Goal: Information Seeking & Learning: Compare options

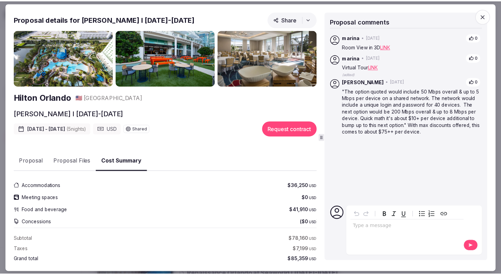
scroll to position [68, 0]
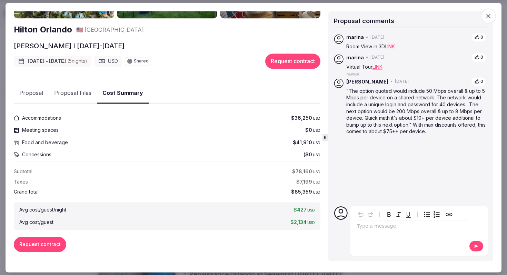
click at [488, 13] on icon "button" at bounding box center [487, 15] width 7 height 7
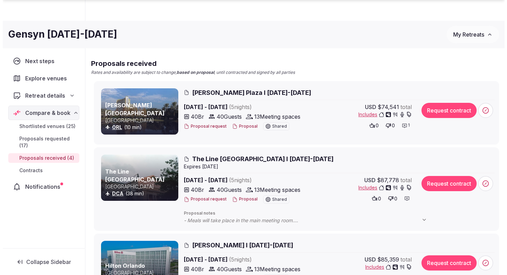
scroll to position [87, 0]
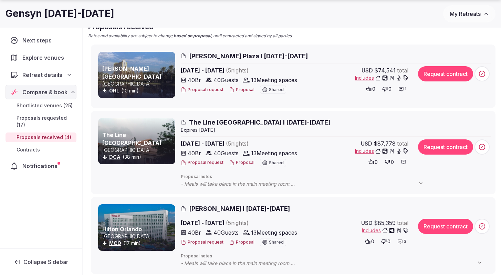
click at [229, 208] on span "[PERSON_NAME] I [DATE]-[DATE]" at bounding box center [239, 208] width 101 height 9
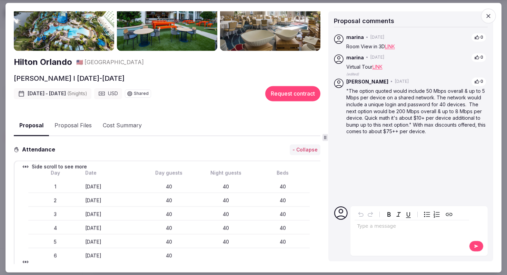
scroll to position [0, 0]
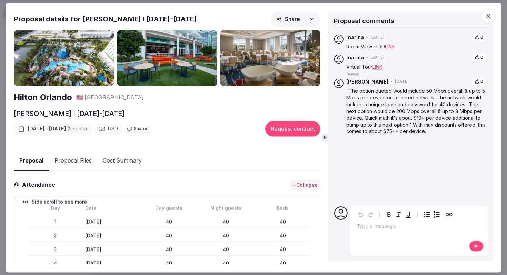
click at [487, 17] on icon "button" at bounding box center [488, 16] width 4 height 4
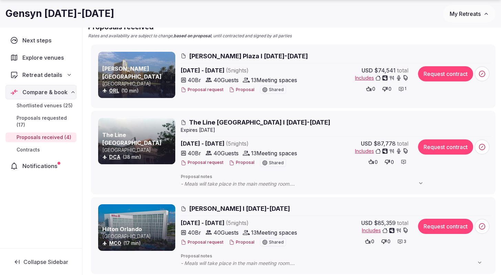
click at [229, 119] on span "The Line [GEOGRAPHIC_DATA] I [DATE]-[DATE]" at bounding box center [259, 122] width 141 height 9
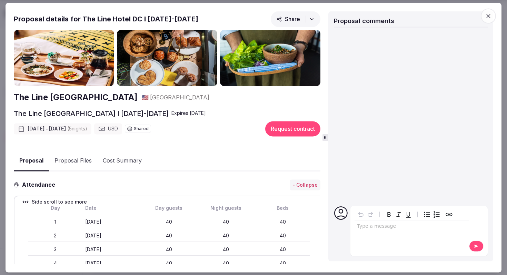
drag, startPoint x: 490, startPoint y: 17, endPoint x: 485, endPoint y: 18, distance: 4.9
click at [490, 17] on icon "button" at bounding box center [487, 15] width 7 height 7
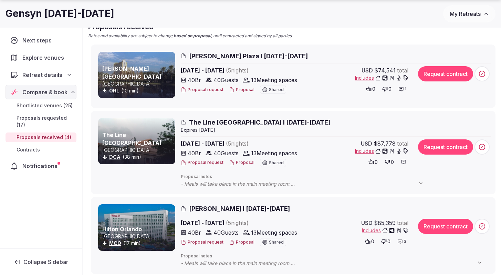
click at [231, 55] on span "[PERSON_NAME] Plaza I [DATE]-[DATE]" at bounding box center [248, 56] width 119 height 9
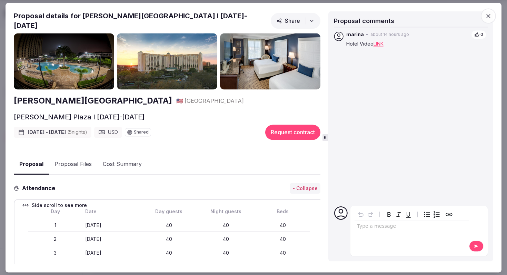
click at [62, 73] on img at bounding box center [64, 61] width 100 height 57
click at [40, 97] on h2 "[PERSON_NAME][GEOGRAPHIC_DATA]" at bounding box center [93, 101] width 158 height 12
click at [489, 15] on icon "button" at bounding box center [487, 15] width 7 height 7
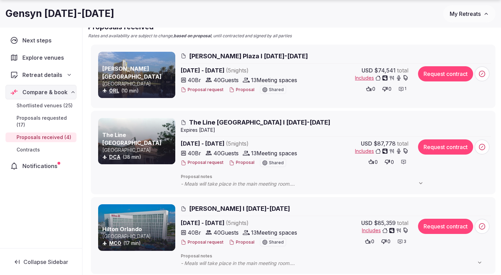
click at [231, 208] on span "[PERSON_NAME] I [DATE]-[DATE]" at bounding box center [239, 208] width 101 height 9
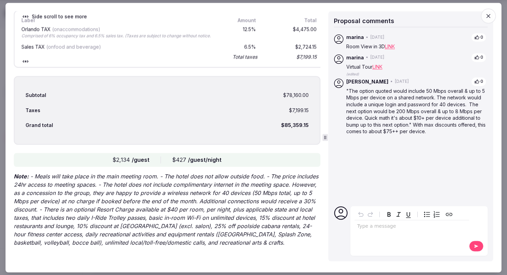
scroll to position [1297, 0]
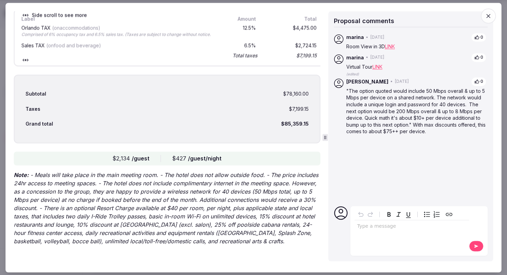
click at [490, 16] on icon "button" at bounding box center [487, 15] width 7 height 7
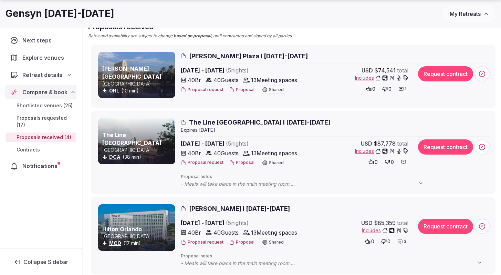
click at [232, 56] on span "[PERSON_NAME] Plaza I [DATE]-[DATE]" at bounding box center [248, 56] width 119 height 9
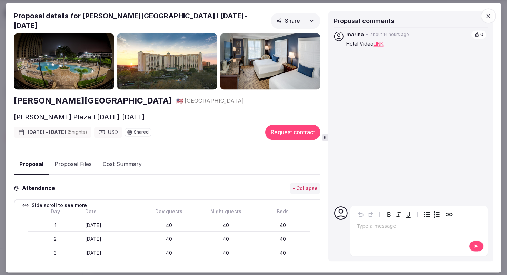
click at [82, 160] on button "Proposal Files" at bounding box center [73, 164] width 48 height 20
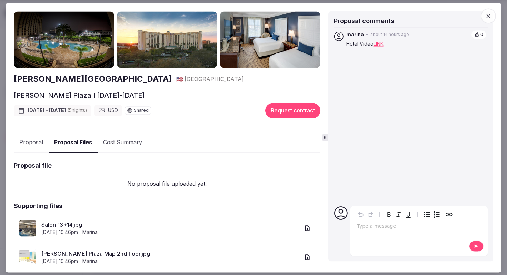
scroll to position [96, 0]
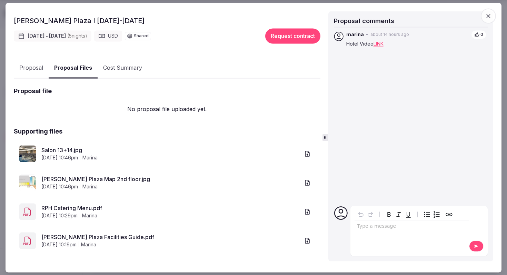
click at [73, 176] on link "[PERSON_NAME] Plaza Map 2nd floor.jpg" at bounding box center [170, 179] width 258 height 8
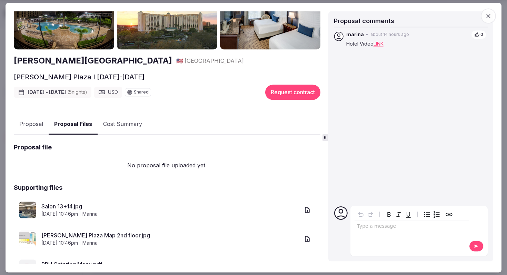
click at [117, 120] on button "Cost Summary" at bounding box center [123, 124] width 50 height 20
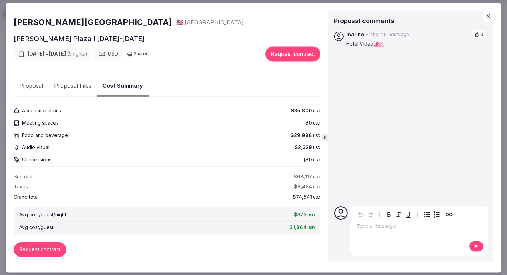
scroll to position [81, 0]
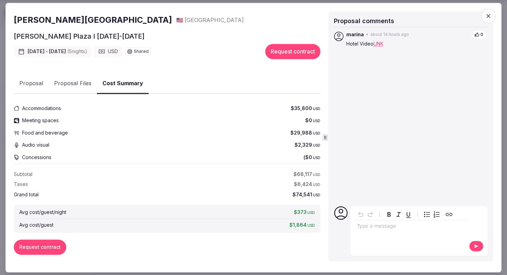
click at [34, 78] on button "Proposal" at bounding box center [31, 84] width 35 height 20
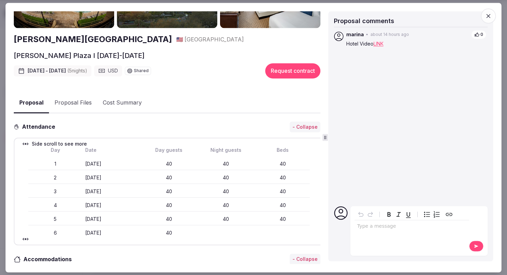
scroll to position [0, 0]
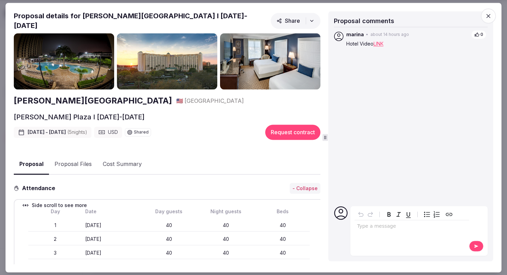
click at [71, 161] on button "Proposal Files" at bounding box center [73, 164] width 48 height 20
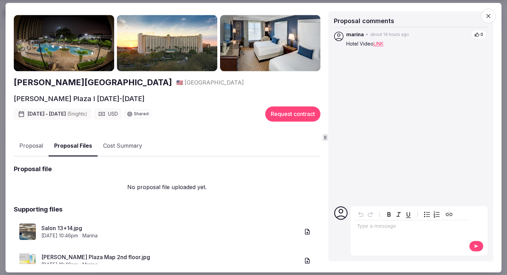
scroll to position [57, 0]
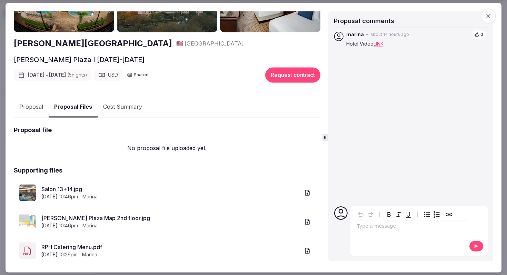
click at [72, 180] on div "Salon 13+14.jpg [DATE] 10:46pm marina" at bounding box center [167, 193] width 306 height 28
click at [72, 185] on link "Salon 13+14.jpg" at bounding box center [170, 189] width 258 height 8
click at [65, 244] on link "RPH Catering Menu.pdf" at bounding box center [170, 247] width 258 height 8
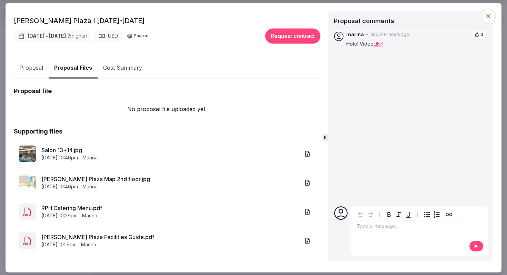
scroll to position [96, 0]
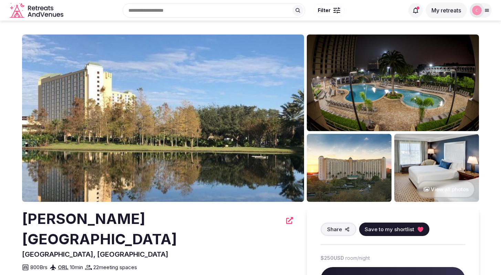
click at [217, 130] on img at bounding box center [163, 117] width 282 height 167
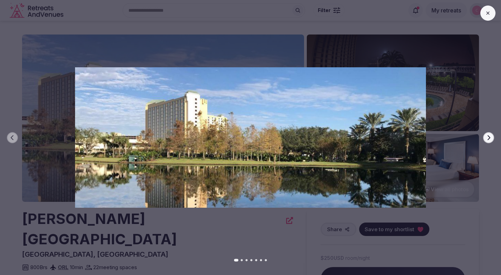
click at [489, 137] on icon "button" at bounding box center [489, 137] width 3 height 5
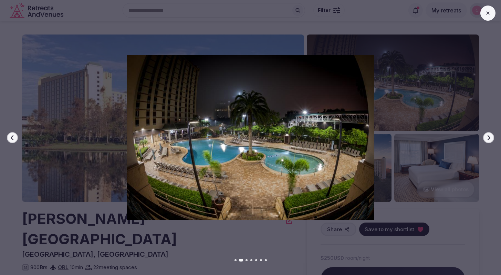
click at [489, 137] on icon "button" at bounding box center [489, 137] width 3 height 5
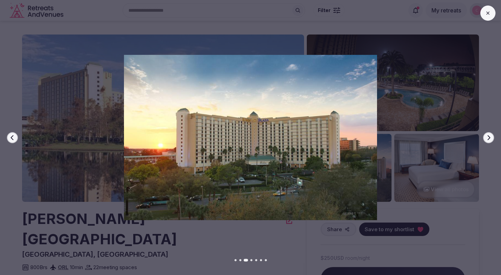
click at [489, 137] on icon "button" at bounding box center [489, 137] width 3 height 5
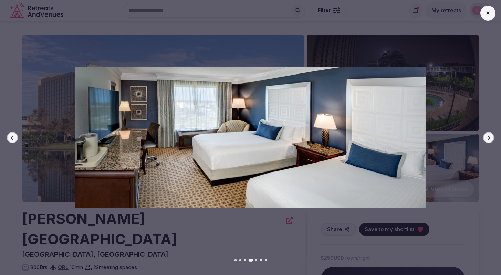
click at [489, 137] on icon "button" at bounding box center [489, 137] width 3 height 5
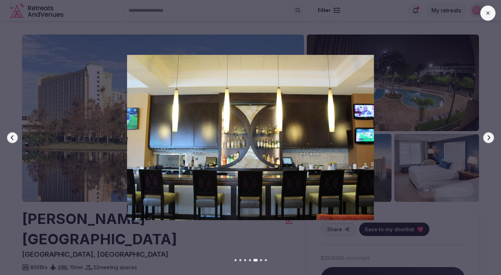
click at [489, 137] on icon "button" at bounding box center [489, 137] width 3 height 5
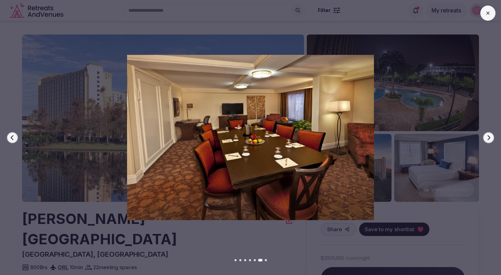
click at [489, 137] on icon "button" at bounding box center [489, 137] width 3 height 5
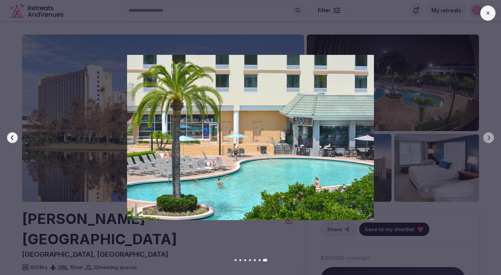
click at [490, 16] on button at bounding box center [488, 13] width 15 height 15
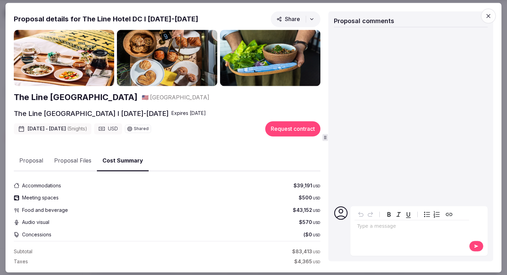
scroll to position [81, 0]
